Goal: Find specific page/section: Find specific page/section

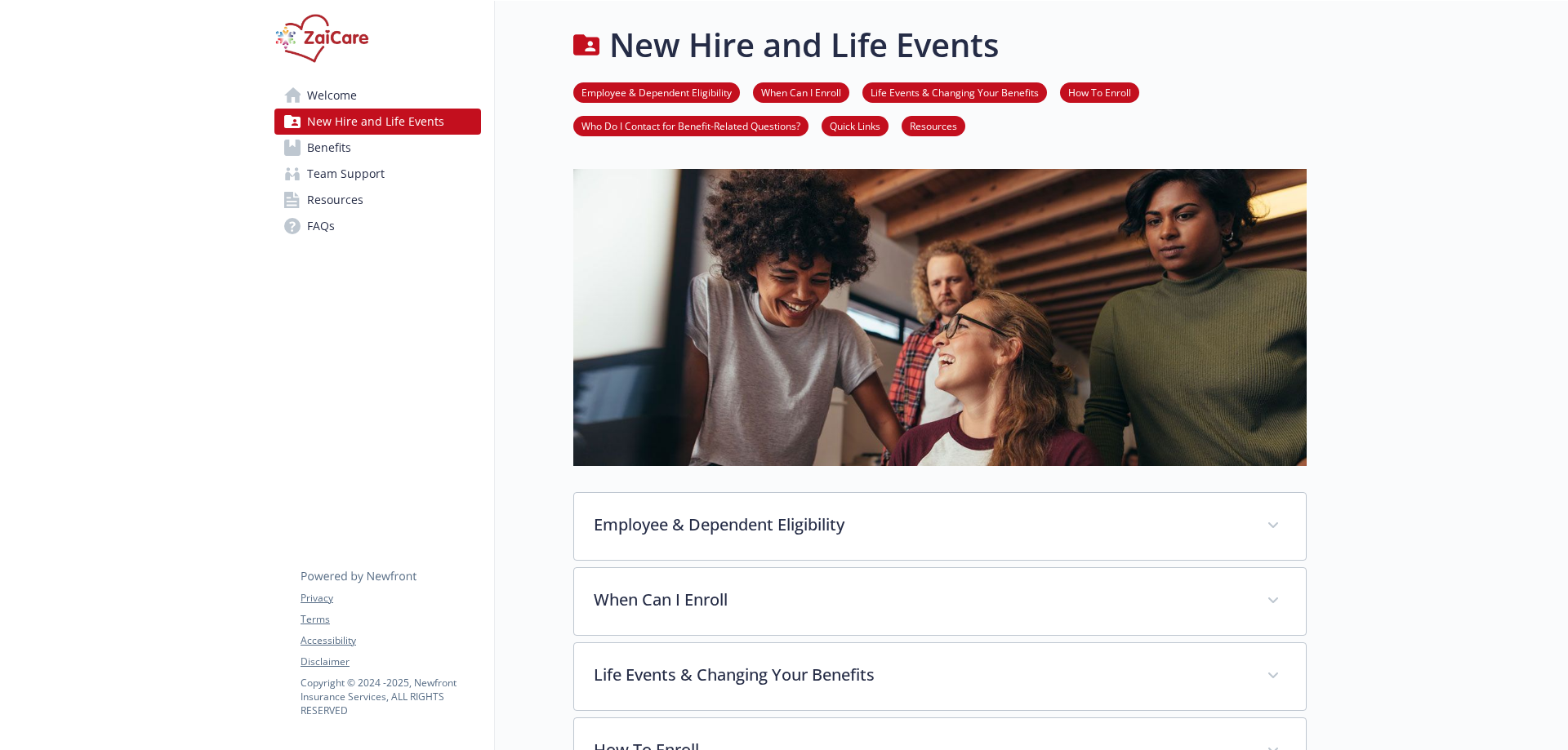
scroll to position [652, 0]
